Goal: Task Accomplishment & Management: Use online tool/utility

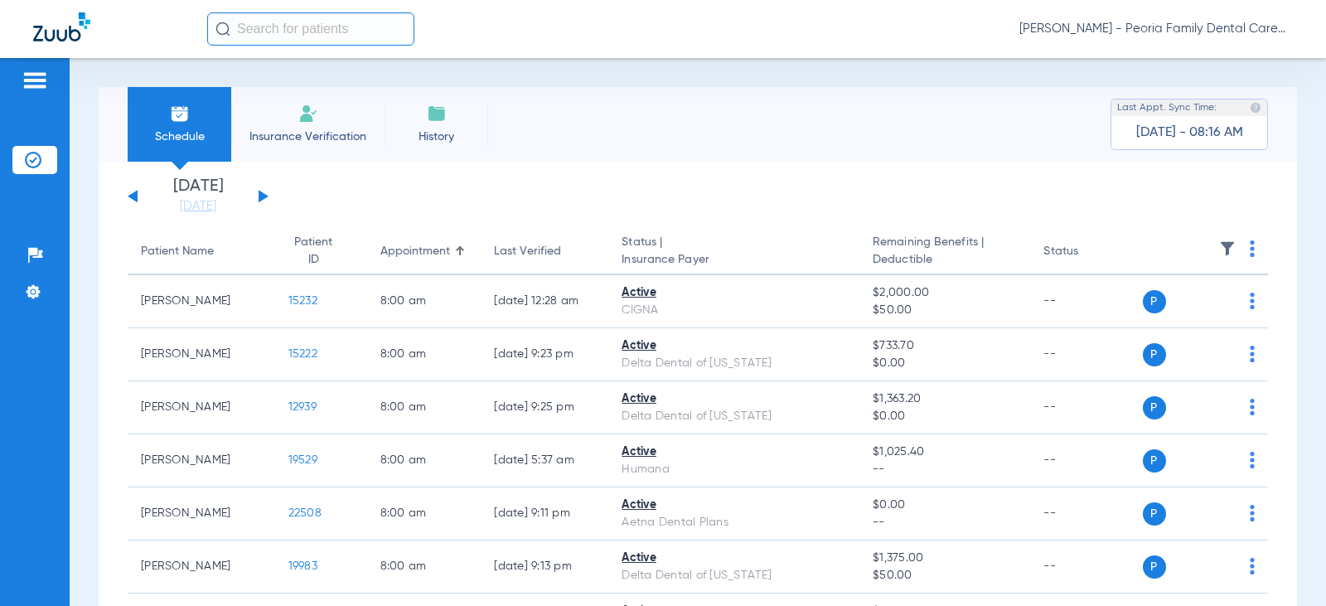
click at [1289, 30] on span "[PERSON_NAME] - Peoria Family Dental Care" at bounding box center [1157, 29] width 274 height 17
click at [1291, 112] on div at bounding box center [663, 303] width 1326 height 606
click at [284, 128] on span "Insurance Verification" at bounding box center [308, 136] width 128 height 17
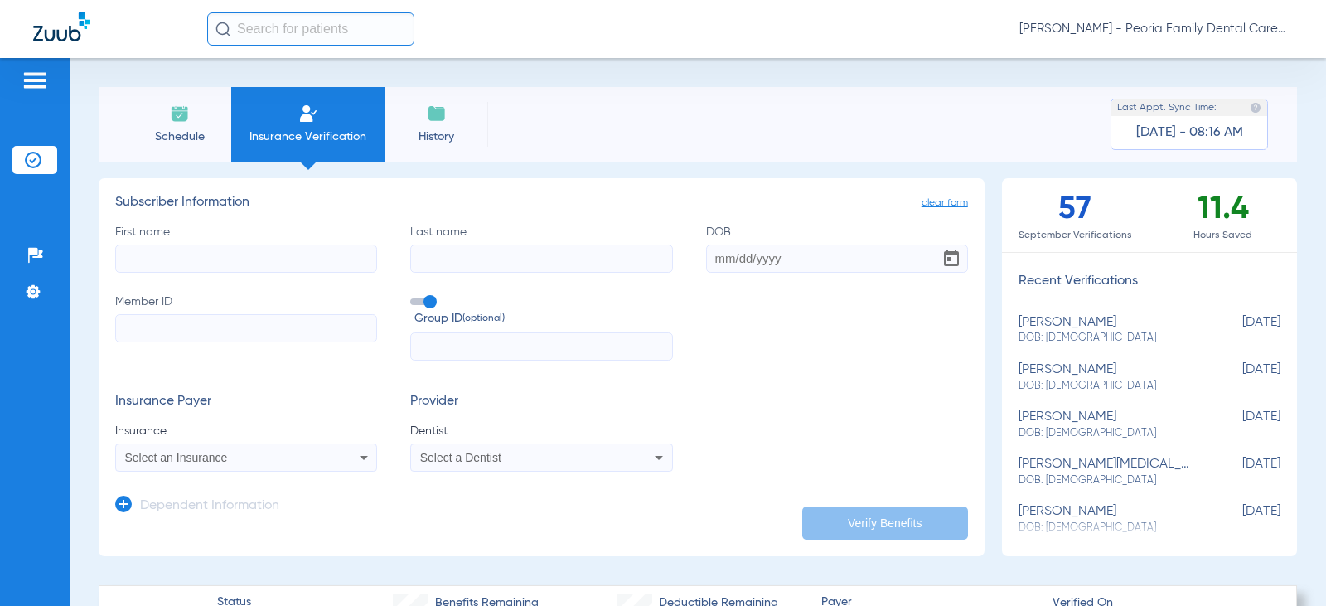
click at [192, 119] on li "Schedule" at bounding box center [180, 124] width 104 height 75
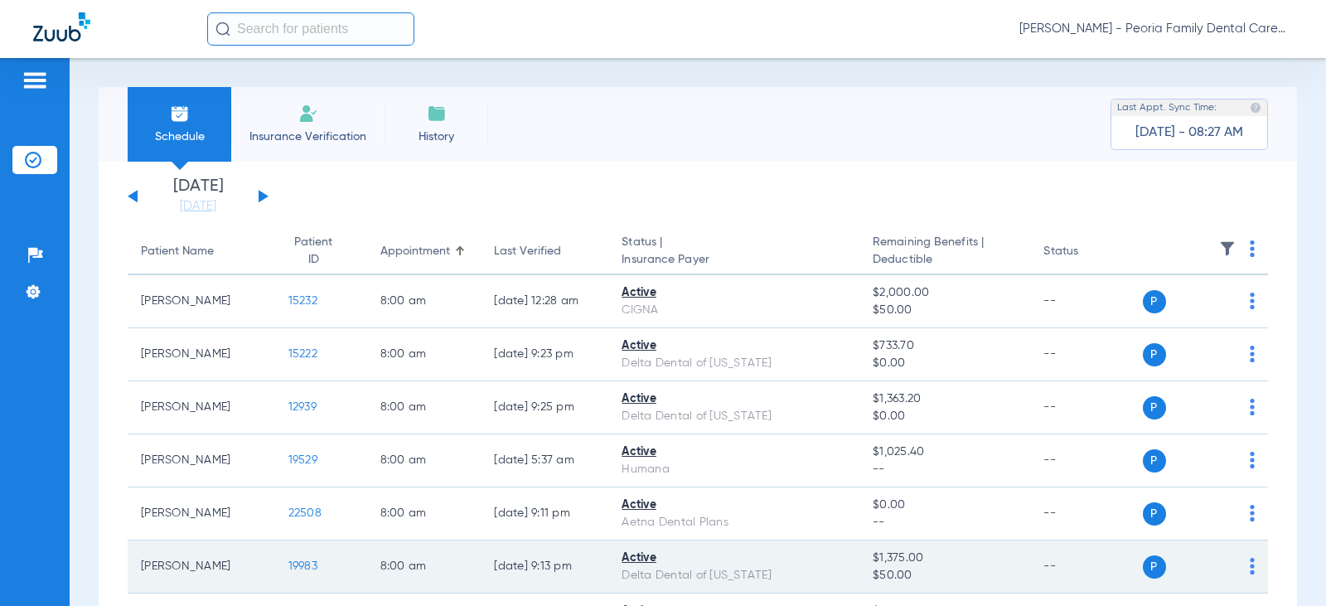
click at [429, 558] on td "8:00 AM" at bounding box center [424, 567] width 114 height 53
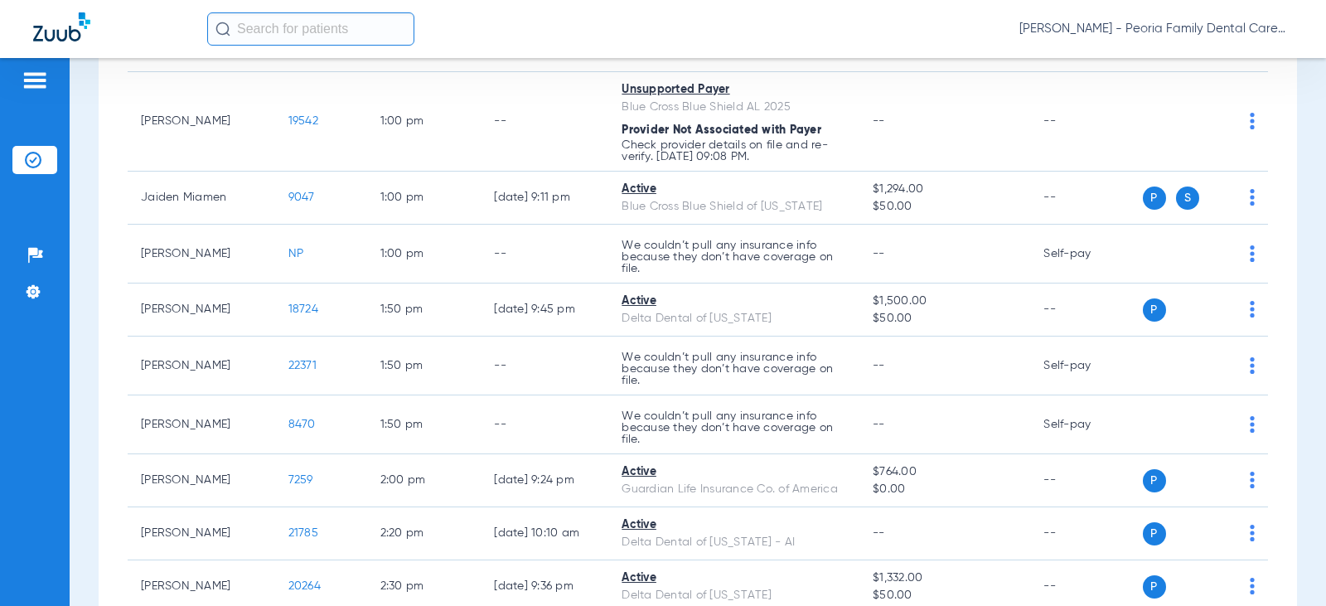
scroll to position [1658, 0]
